Goal: Task Accomplishment & Management: Use online tool/utility

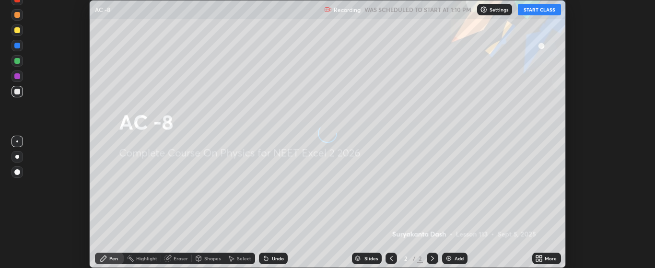
scroll to position [268, 655]
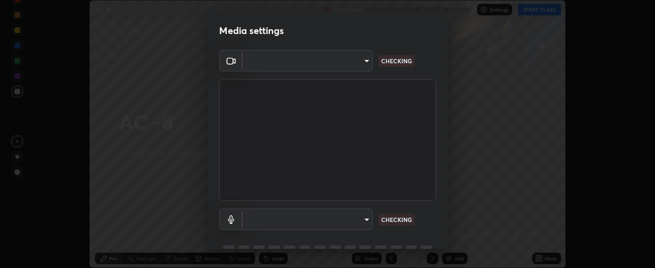
type input "bdf1d9f3bca52f971e18e8a0044631de21cc90e990e9184687b770e2af72e9a3"
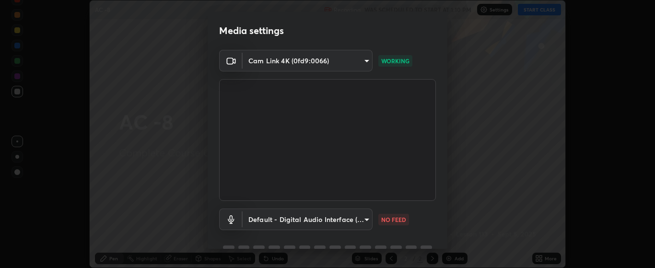
click at [364, 221] on body "Erase all AC -8 Recording WAS SCHEDULED TO START AT 1:10 PM Settings START CLAS…" at bounding box center [327, 134] width 655 height 268
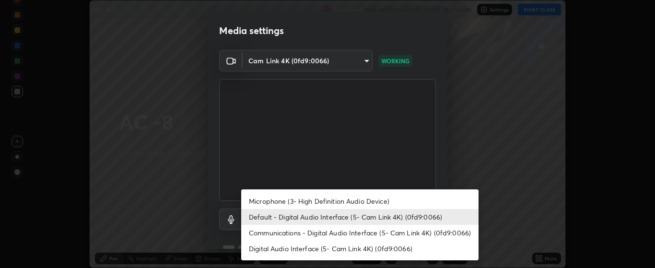
click at [364, 202] on li "Microphone (3- High Definition Audio Device)" at bounding box center [359, 201] width 237 height 16
type input "c256b86daf01c560be4829c0f54a8eced1dcc955cc1284151957411a620cb3fd"
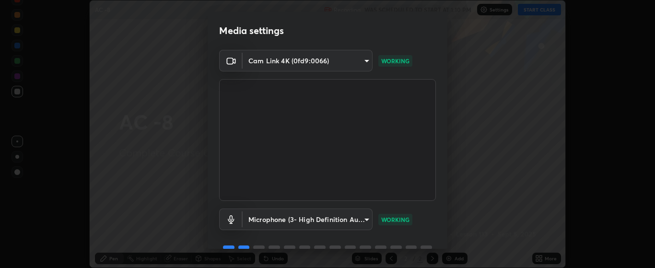
scroll to position [47, 0]
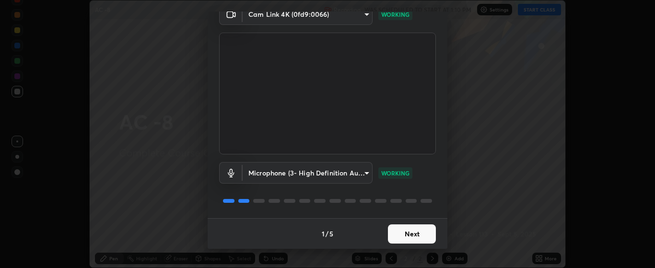
click at [416, 229] on button "Next" at bounding box center [412, 233] width 48 height 19
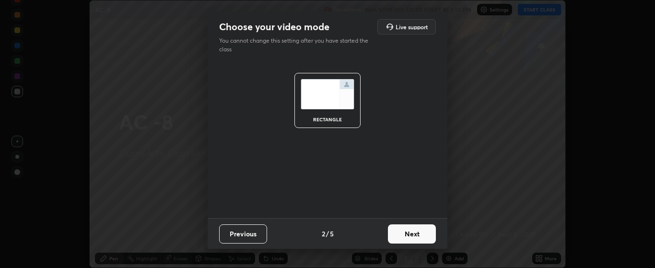
click at [414, 232] on button "Next" at bounding box center [412, 233] width 48 height 19
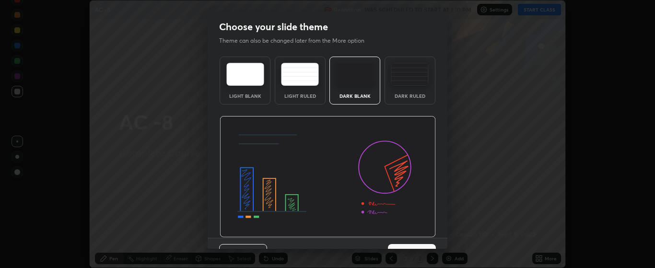
scroll to position [20, 0]
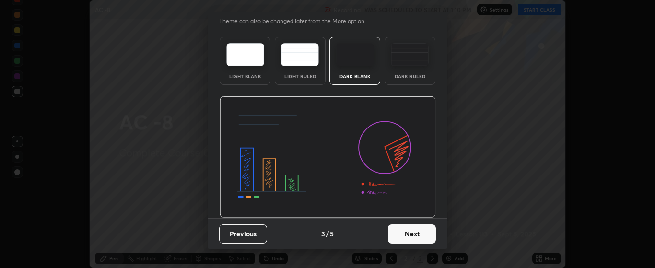
click at [413, 235] on button "Next" at bounding box center [412, 233] width 48 height 19
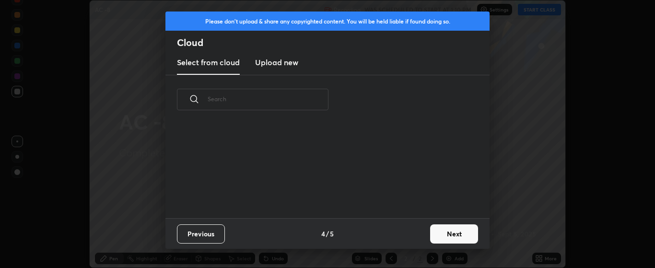
scroll to position [0, 0]
click at [449, 233] on button "Next" at bounding box center [454, 233] width 48 height 19
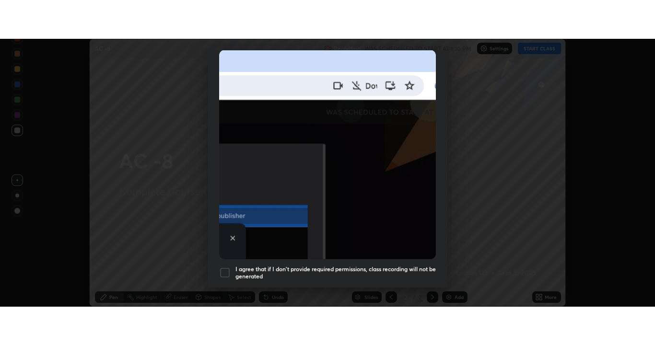
scroll to position [242, 0]
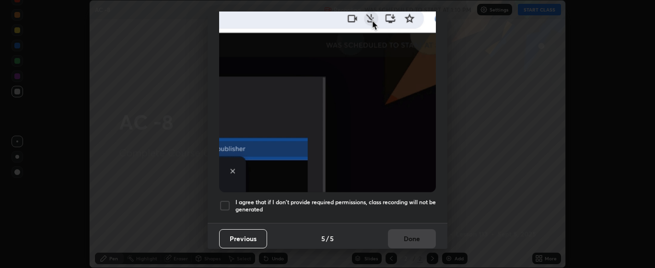
click at [228, 200] on div at bounding box center [225, 206] width 12 height 12
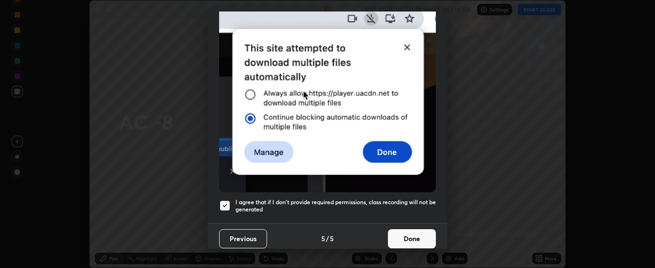
click at [404, 234] on button "Done" at bounding box center [412, 238] width 48 height 19
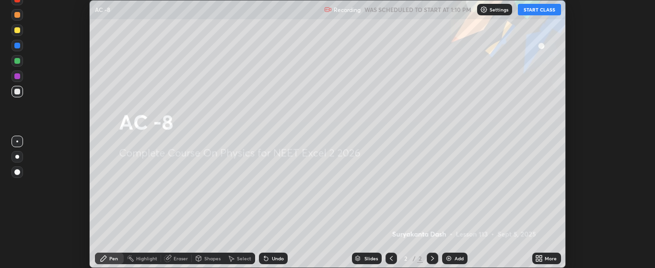
click at [456, 257] on div "Add" at bounding box center [459, 258] width 9 height 5
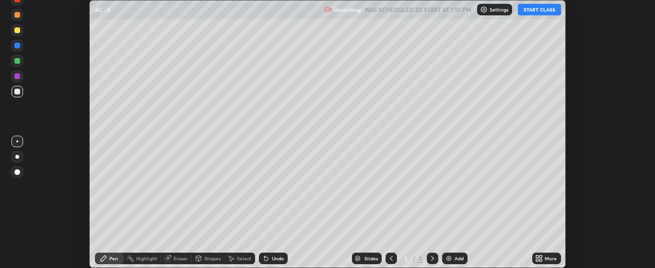
click at [539, 260] on icon at bounding box center [537, 260] width 2 height 2
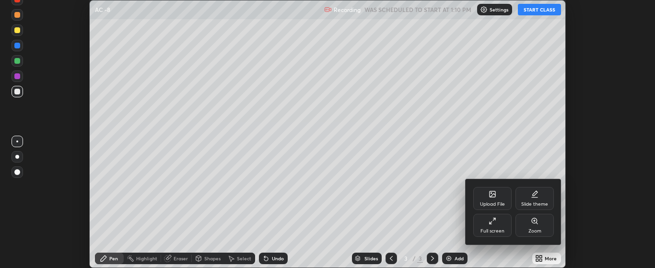
click at [493, 226] on div "Full screen" at bounding box center [492, 225] width 38 height 23
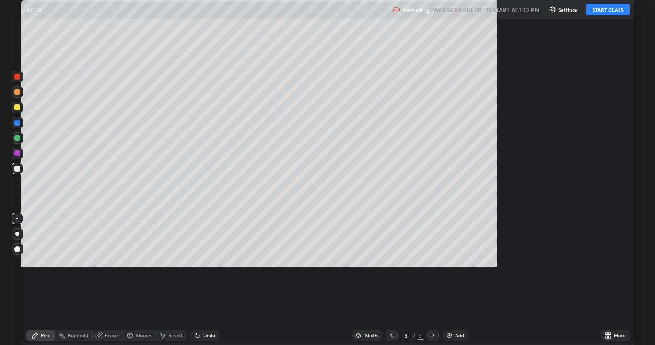
scroll to position [345, 655]
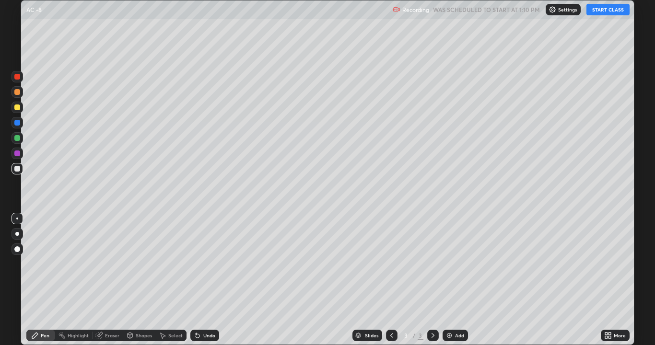
click at [602, 14] on button "START CLASS" at bounding box center [608, 10] width 43 height 12
click at [16, 138] on div at bounding box center [17, 138] width 6 height 6
click at [17, 153] on div at bounding box center [17, 154] width 6 height 6
click at [16, 106] on div at bounding box center [17, 108] width 6 height 6
click at [449, 268] on img at bounding box center [450, 336] width 8 height 8
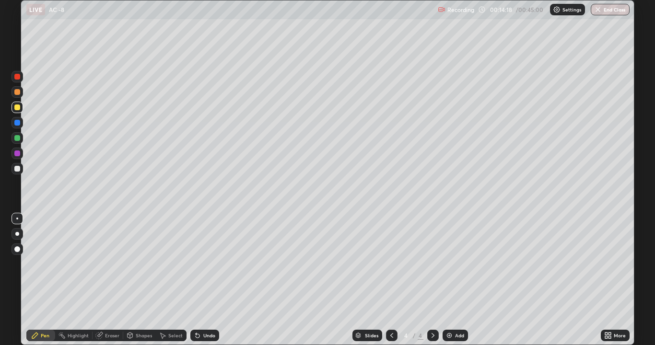
click at [215, 18] on div "LIVE AC -8" at bounding box center [230, 9] width 408 height 19
click at [204, 16] on div "LIVE AC -8" at bounding box center [230, 9] width 408 height 19
click at [19, 137] on div at bounding box center [17, 138] width 6 height 6
click at [196, 268] on icon at bounding box center [196, 333] width 1 height 1
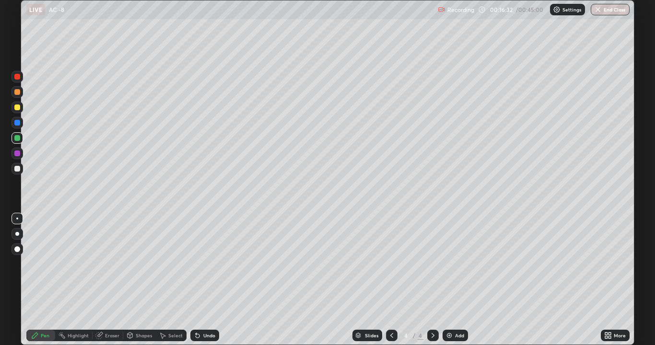
click at [207, 268] on div "Undo" at bounding box center [209, 335] width 12 height 5
click at [391, 268] on icon at bounding box center [392, 336] width 8 height 8
click at [432, 268] on icon at bounding box center [433, 336] width 8 height 8
click at [391, 268] on icon at bounding box center [392, 336] width 8 height 8
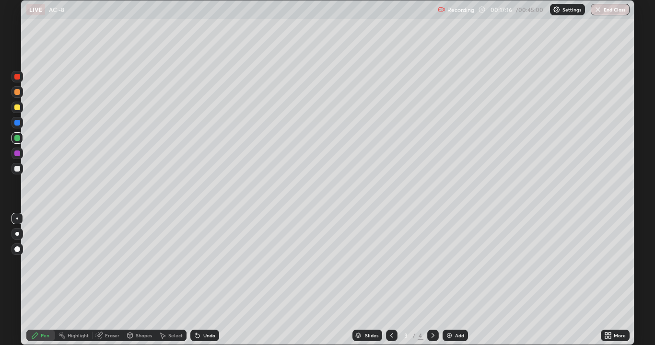
click at [433, 268] on icon at bounding box center [433, 335] width 3 height 5
click at [211, 268] on div "Undo" at bounding box center [209, 335] width 12 height 5
click at [208, 268] on div "Undo" at bounding box center [209, 335] width 12 height 5
click at [391, 268] on icon at bounding box center [392, 336] width 8 height 8
click at [432, 268] on icon at bounding box center [433, 336] width 8 height 8
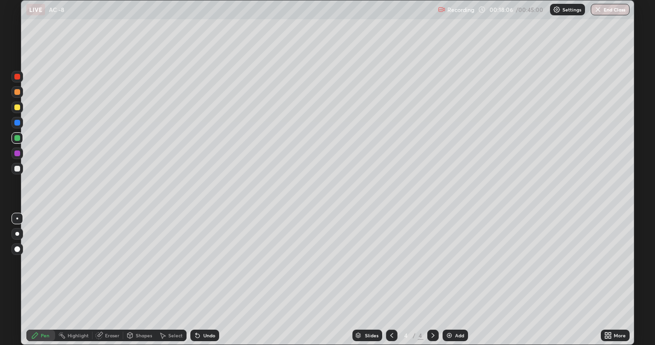
click at [390, 268] on icon at bounding box center [392, 336] width 8 height 8
click at [428, 268] on div at bounding box center [433, 336] width 12 height 12
click at [392, 268] on icon at bounding box center [392, 336] width 8 height 8
click at [392, 268] on icon at bounding box center [391, 335] width 3 height 5
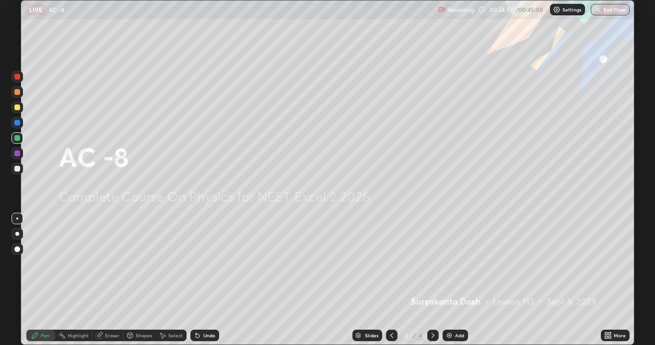
click at [432, 268] on icon at bounding box center [433, 336] width 8 height 8
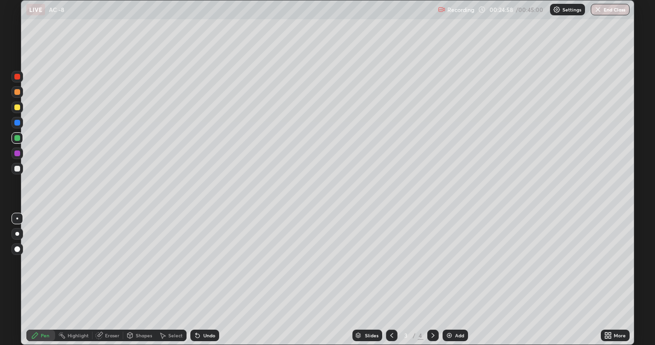
click at [430, 268] on icon at bounding box center [433, 336] width 8 height 8
click at [391, 268] on icon at bounding box center [392, 336] width 8 height 8
click at [435, 268] on icon at bounding box center [433, 336] width 8 height 8
click at [604, 11] on button "End Class" at bounding box center [610, 10] width 39 height 12
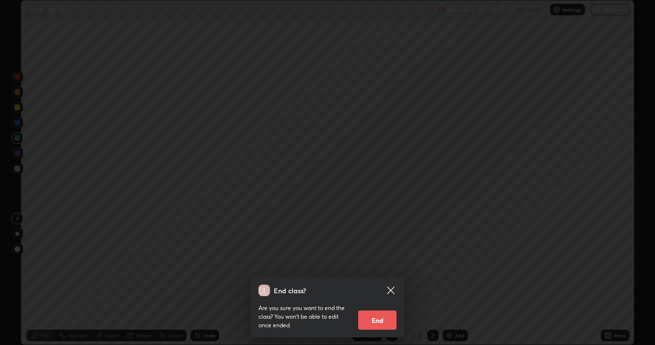
click at [369, 268] on button "End" at bounding box center [377, 320] width 38 height 19
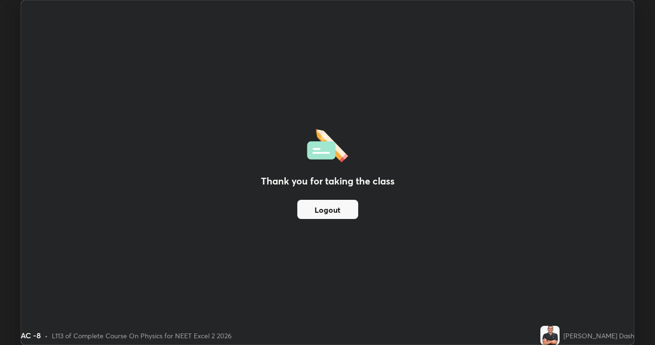
click at [369, 268] on div "Thank you for taking the class Logout" at bounding box center [327, 172] width 613 height 344
click at [299, 210] on button "Logout" at bounding box center [327, 209] width 61 height 19
click at [305, 211] on button "Logout" at bounding box center [327, 209] width 61 height 19
click at [311, 209] on button "Logout" at bounding box center [327, 209] width 61 height 19
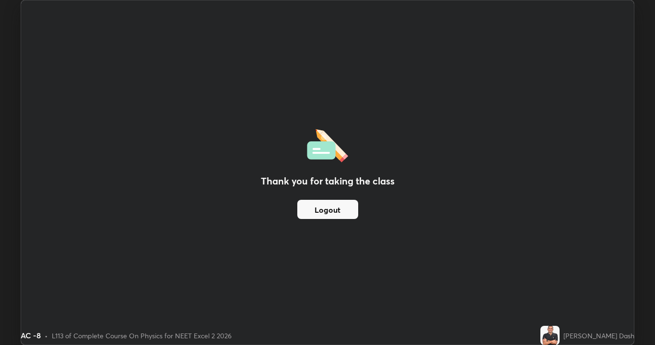
click at [314, 208] on button "Logout" at bounding box center [327, 209] width 61 height 19
